Goal: Information Seeking & Learning: Learn about a topic

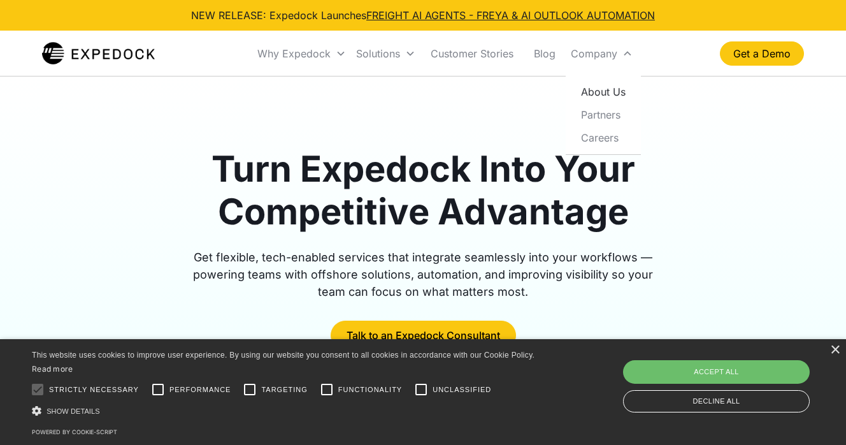
click at [594, 94] on link "About Us" at bounding box center [603, 91] width 65 height 23
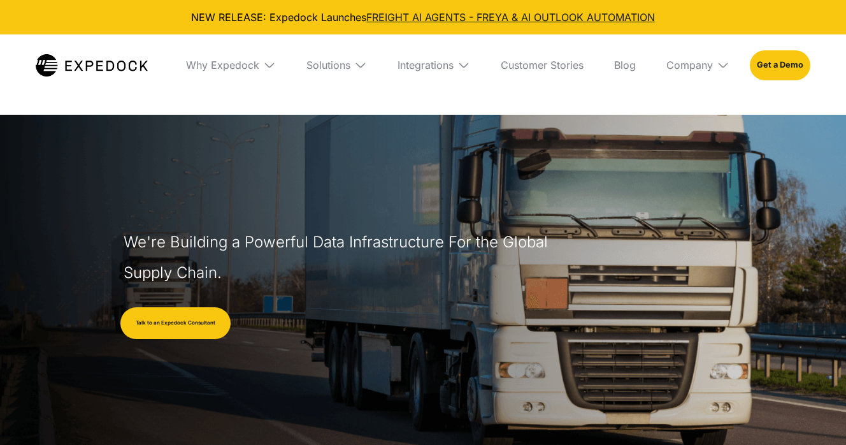
select select
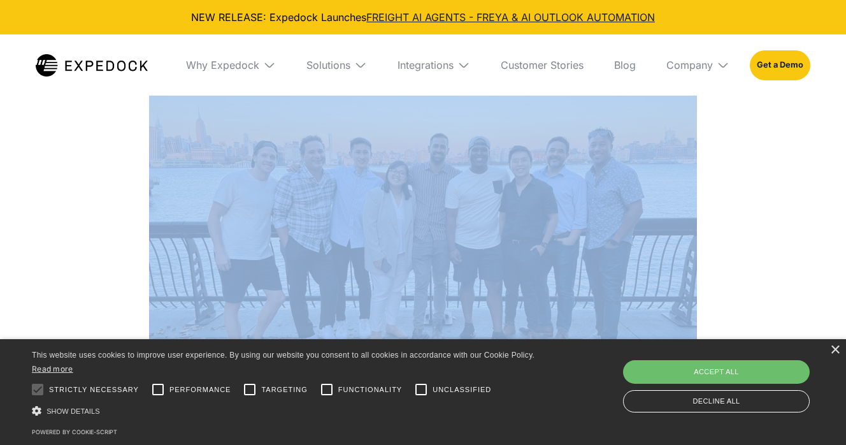
scroll to position [1215, 0]
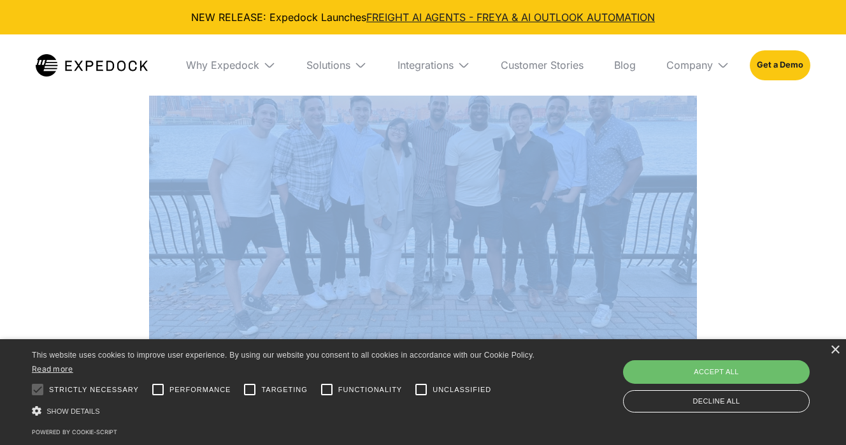
drag, startPoint x: 338, startPoint y: 136, endPoint x: 431, endPoint y: 256, distance: 151.2
copy div "Expedock is the AI-powered automation service behind some of the leading player…"
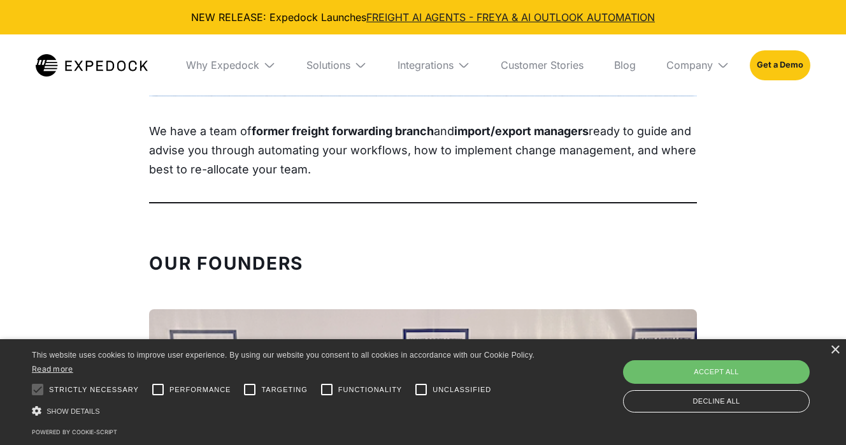
scroll to position [1538, 0]
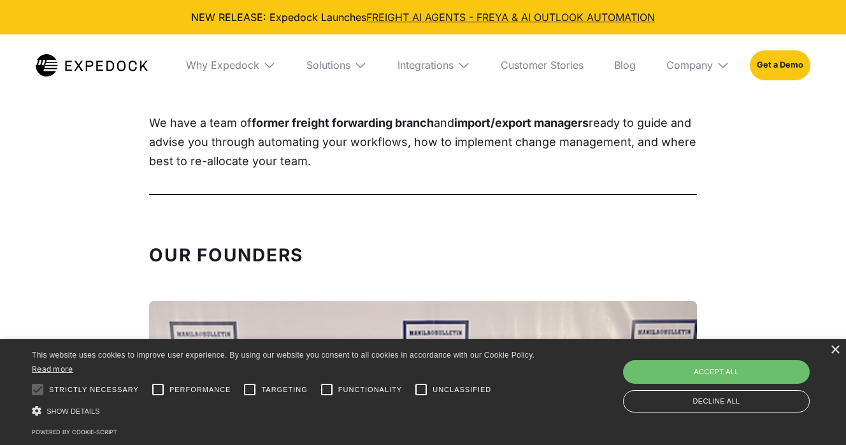
click at [221, 170] on p "We have a team of former freight forwarding branch and import/export managers r…" at bounding box center [423, 141] width 548 height 57
drag, startPoint x: 148, startPoint y: 123, endPoint x: 359, endPoint y: 157, distance: 213.5
copy p "We have a team of former freight forwarding branch and import/export managers r…"
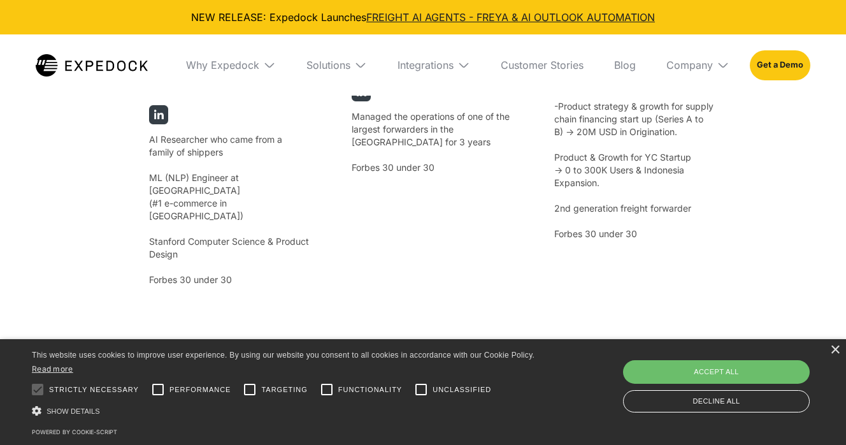
scroll to position [2561, 0]
